Goal: Transaction & Acquisition: Purchase product/service

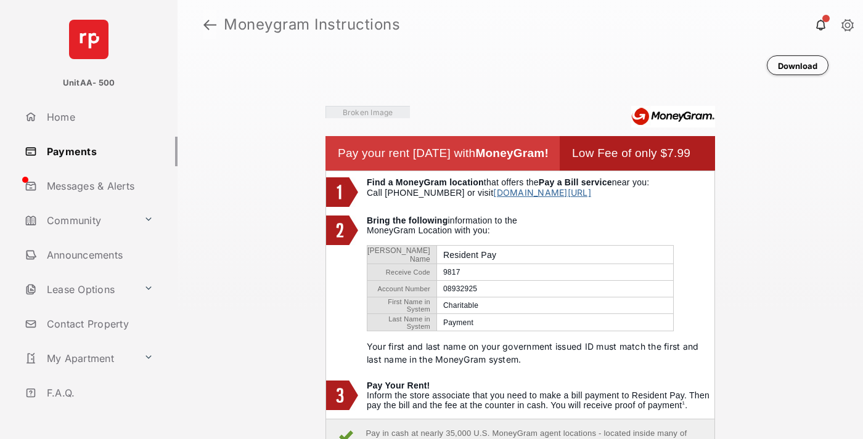
click at [210, 25] on link at bounding box center [209, 25] width 13 height 30
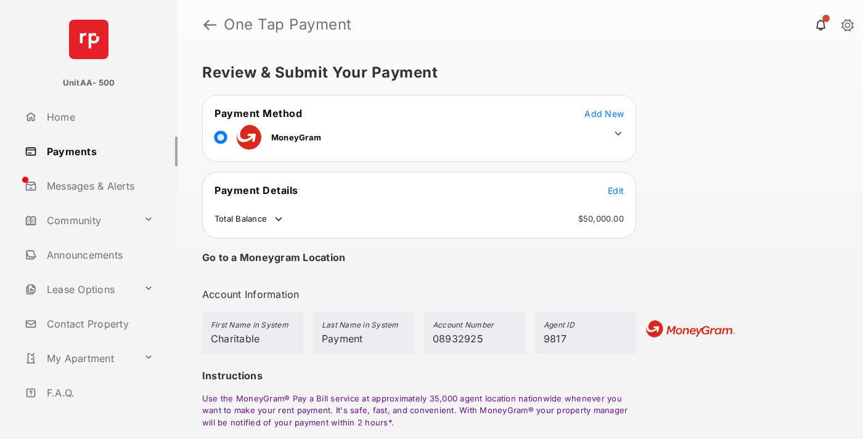
click at [616, 190] on span "Edit" at bounding box center [616, 190] width 16 height 10
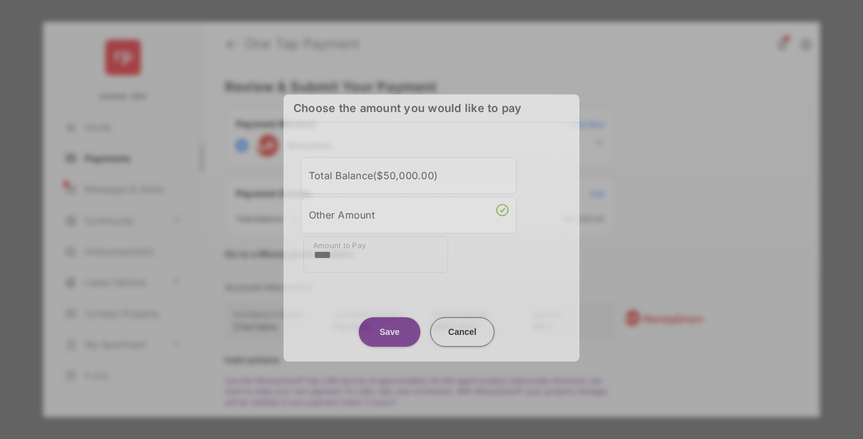
type input "****"
click at [389, 328] on button "Save" at bounding box center [390, 332] width 62 height 30
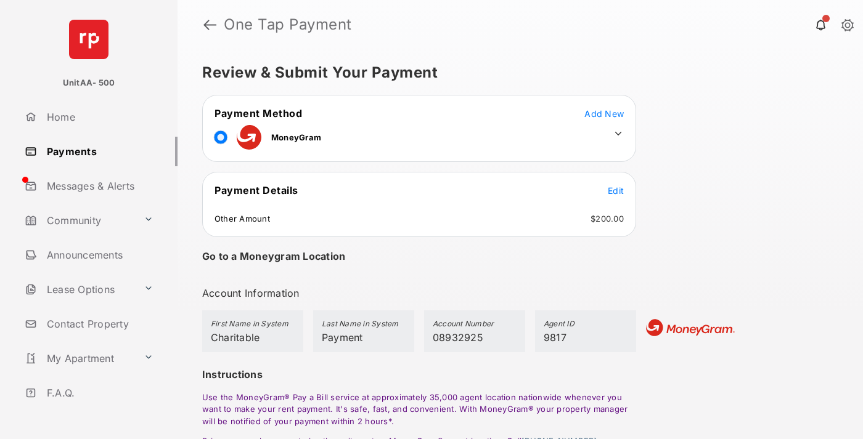
click at [618, 134] on icon at bounding box center [618, 133] width 11 height 11
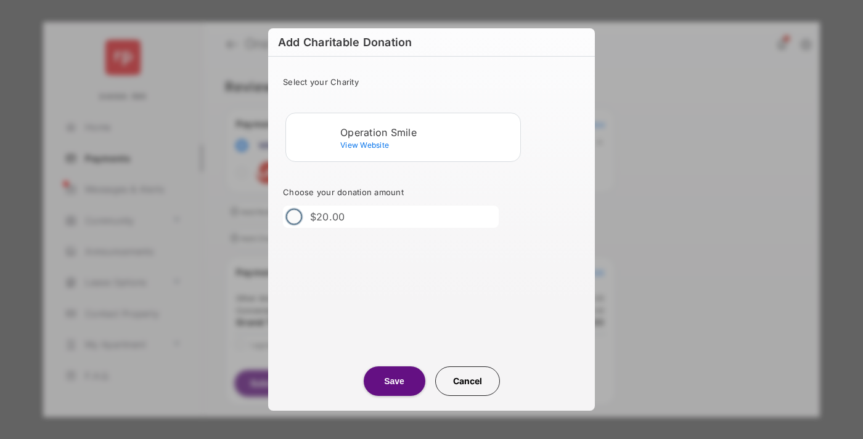
click at [428, 132] on div "Operation Smile" at bounding box center [427, 132] width 175 height 11
click at [394, 381] on button "Save" at bounding box center [395, 382] width 62 height 30
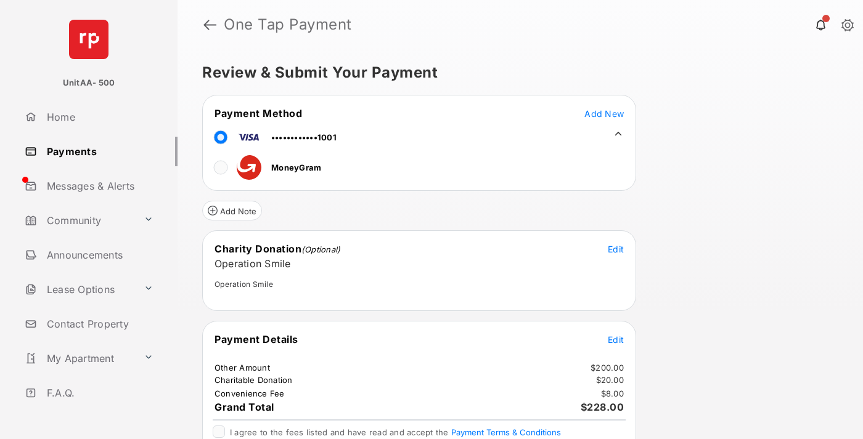
click at [616, 340] on span "Edit" at bounding box center [616, 340] width 16 height 10
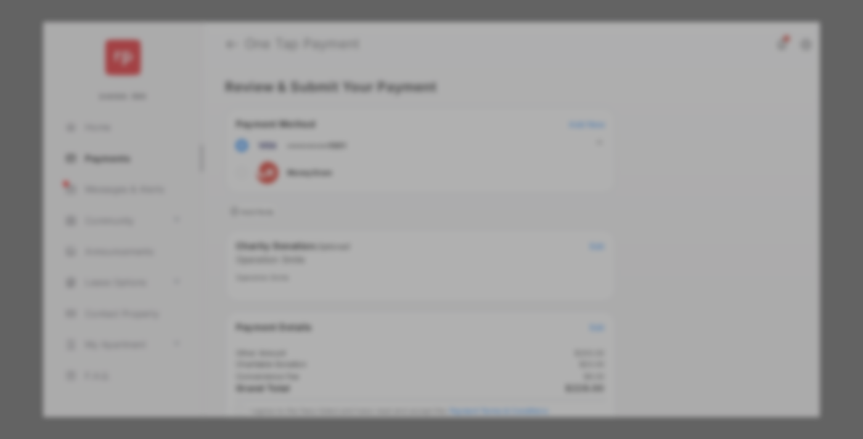
click at [389, 345] on button "Save" at bounding box center [390, 345] width 62 height 30
